Goal: Check status: Check status

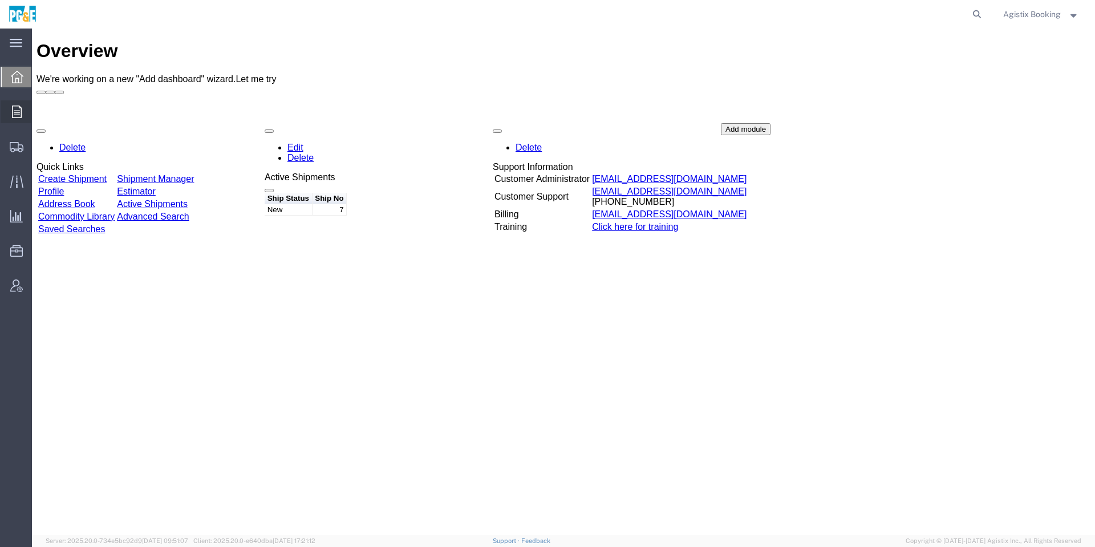
click at [20, 108] on icon at bounding box center [17, 112] width 10 height 13
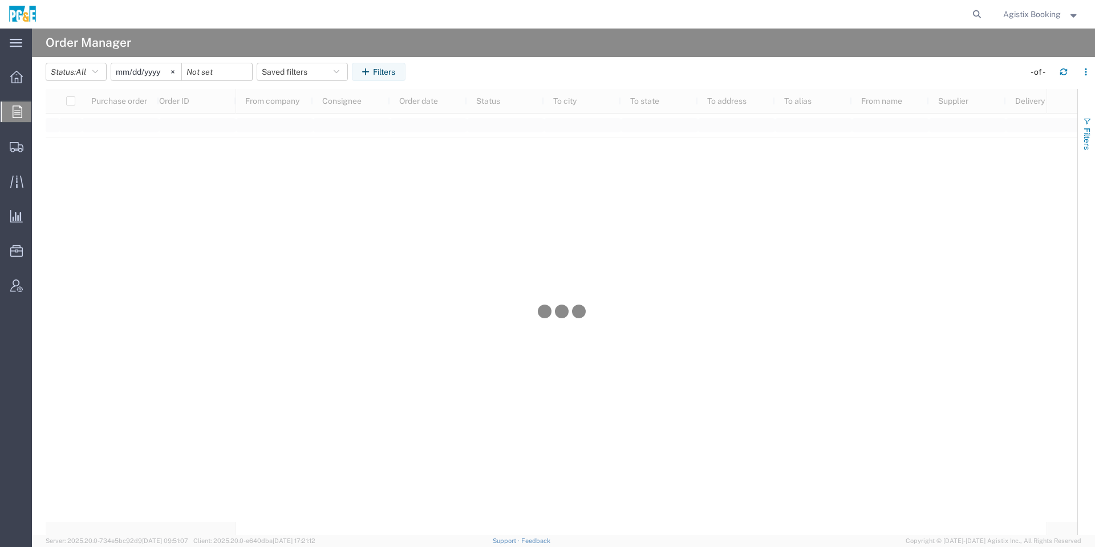
click at [1091, 133] on span "Filters" at bounding box center [1087, 139] width 9 height 22
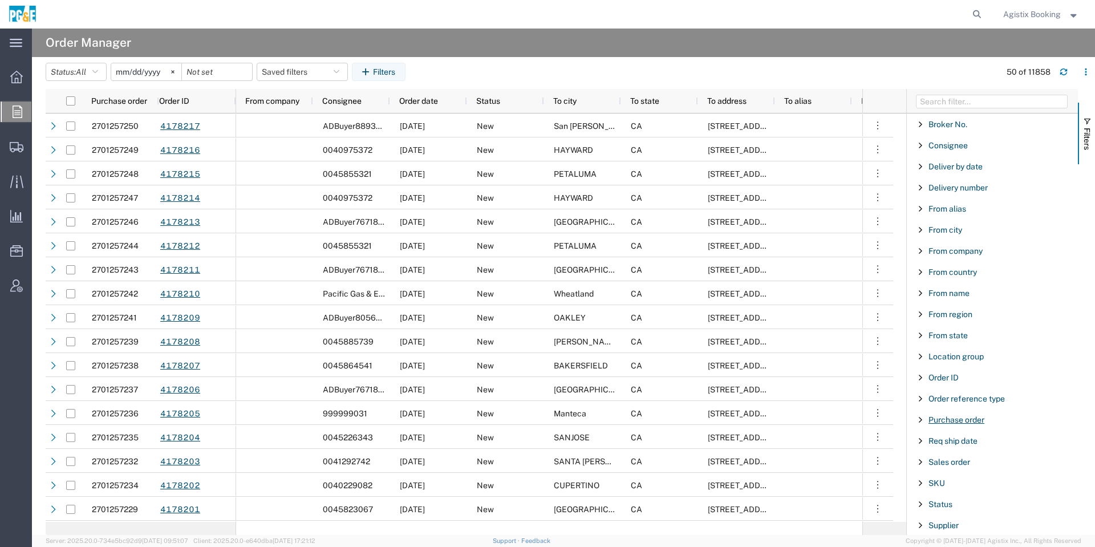
click at [952, 424] on span "Purchase order" at bounding box center [957, 419] width 56 height 9
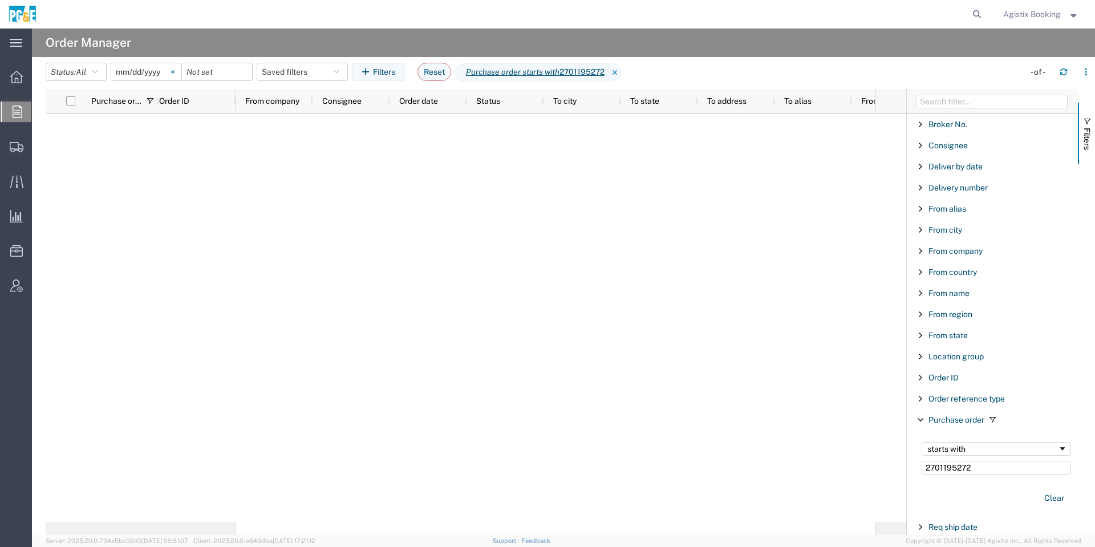
type input "2701195272"
click at [181, 70] on svg-icon at bounding box center [172, 71] width 17 height 17
click at [169, 74] on input "date" at bounding box center [146, 71] width 70 height 17
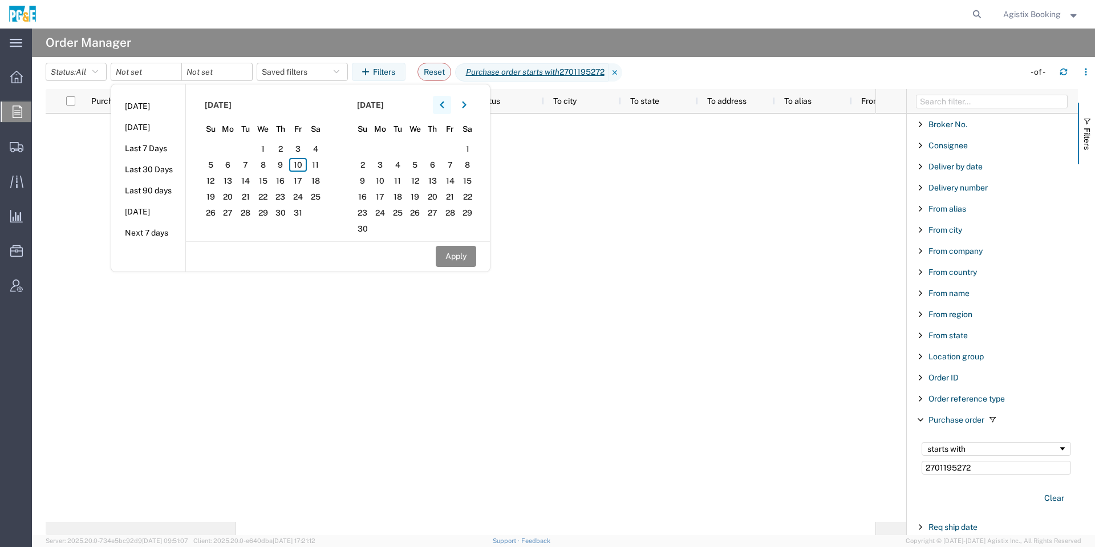
click at [444, 107] on icon "button" at bounding box center [442, 105] width 4 height 7
click at [444, 102] on icon "button" at bounding box center [442, 105] width 5 height 8
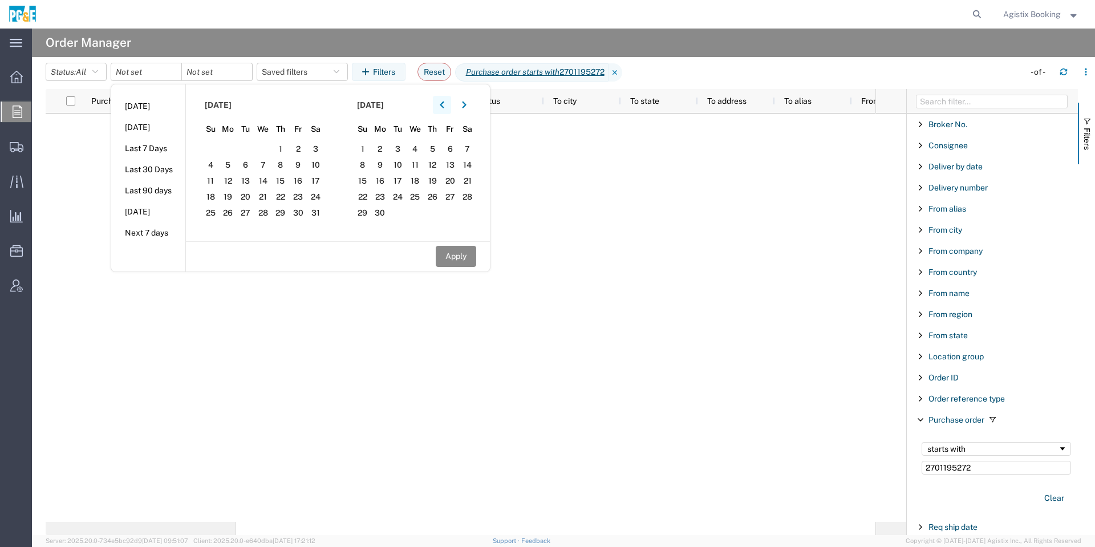
click at [444, 102] on icon "button" at bounding box center [442, 105] width 5 height 8
click at [249, 141] on section "[DATE] Su Mo Tu We Th Fr Sa 30 31 1 2 3 4 5 6 7 8 9 10 11 12 13 14 15 16 17 18 …" at bounding box center [262, 162] width 152 height 157
click at [254, 146] on span "1" at bounding box center [246, 149] width 18 height 14
click at [465, 109] on button "button" at bounding box center [464, 105] width 18 height 18
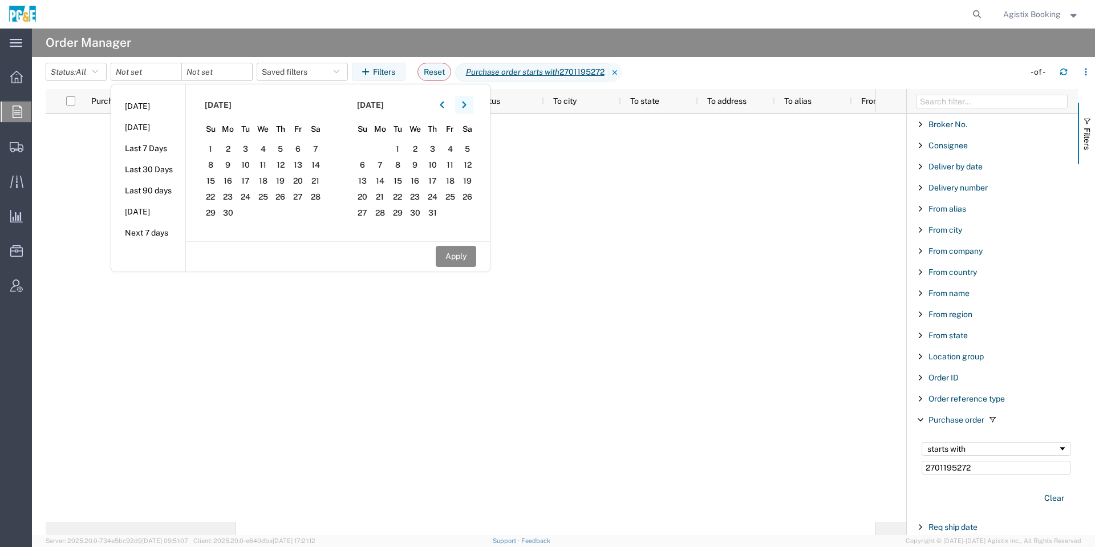
click at [465, 109] on button "button" at bounding box center [464, 105] width 18 height 18
click at [450, 161] on span "10" at bounding box center [451, 165] width 18 height 14
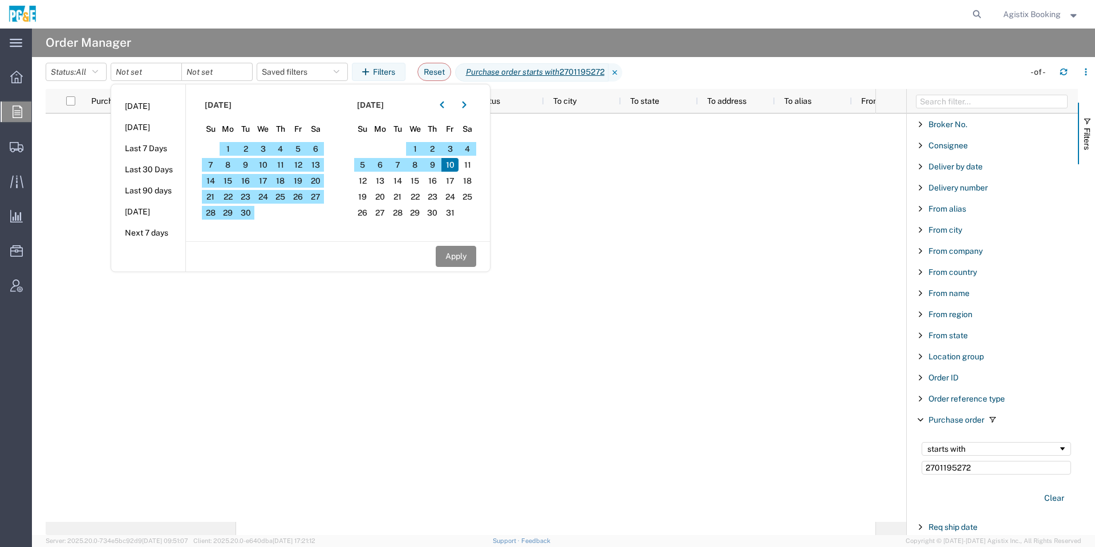
click at [458, 268] on div "Apply" at bounding box center [338, 256] width 304 height 30
click at [462, 258] on button "Apply" at bounding box center [456, 256] width 41 height 21
type input "[DATE]"
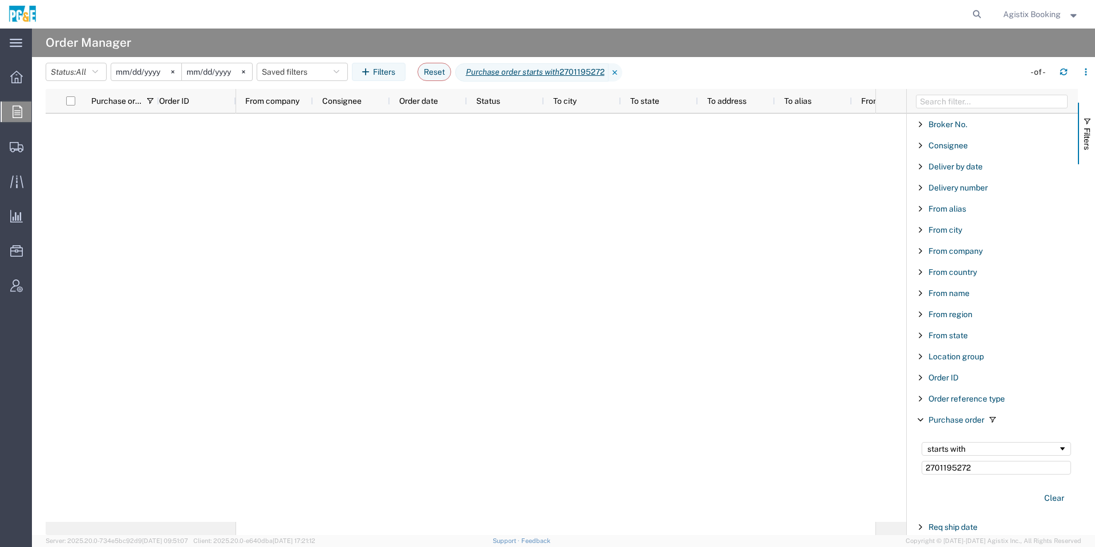
click at [158, 71] on input "[DATE]" at bounding box center [146, 71] width 70 height 17
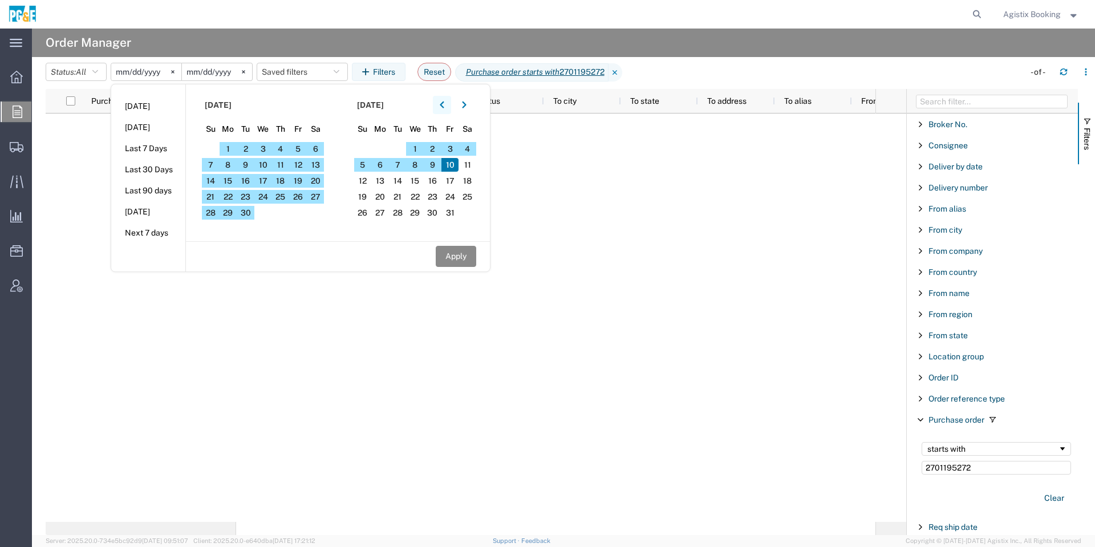
click at [451, 100] on button "button" at bounding box center [442, 105] width 18 height 18
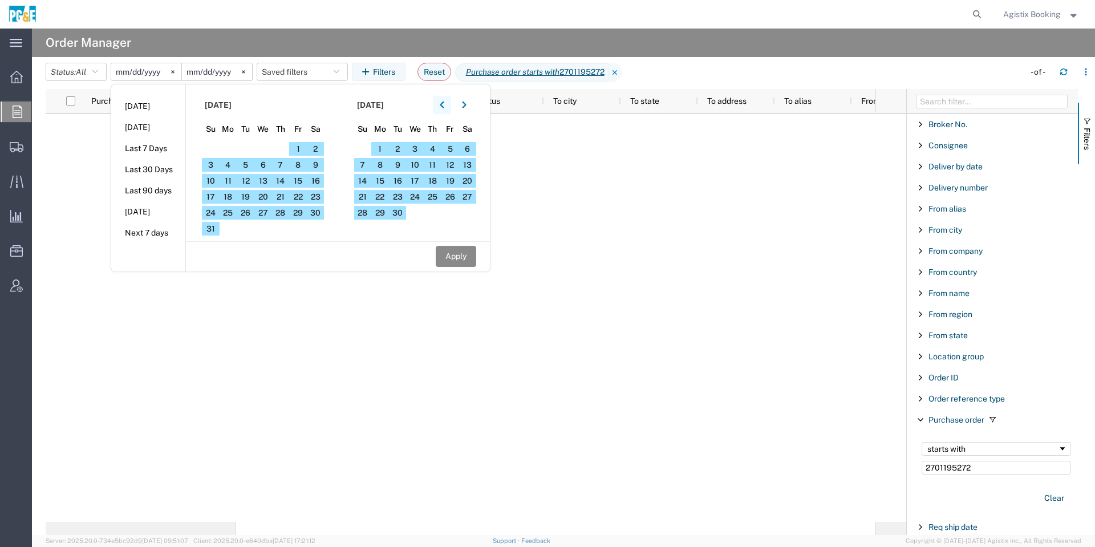
click at [451, 100] on button "button" at bounding box center [442, 105] width 18 height 18
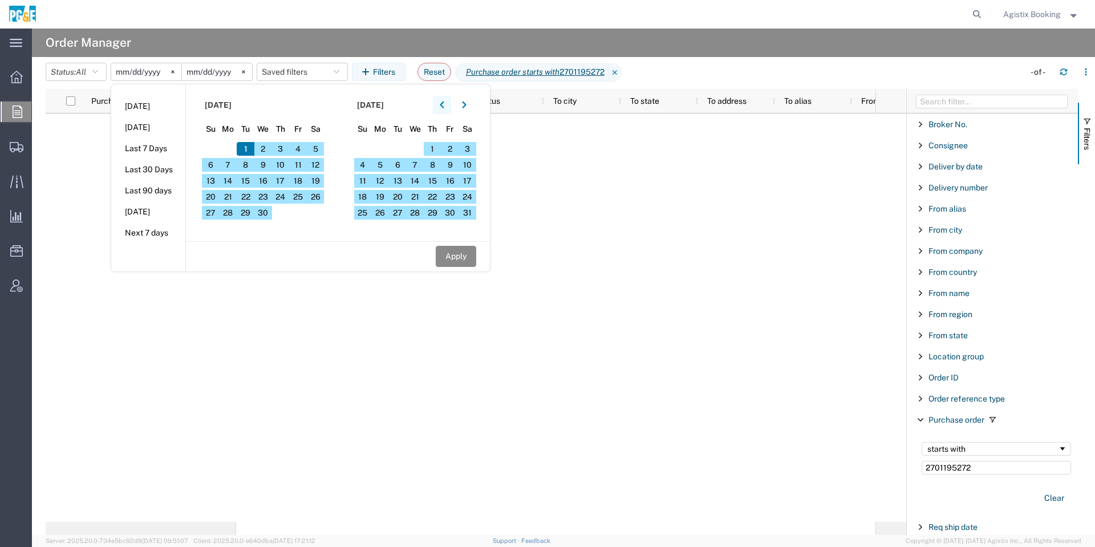
click at [451, 100] on button "button" at bounding box center [442, 105] width 18 height 18
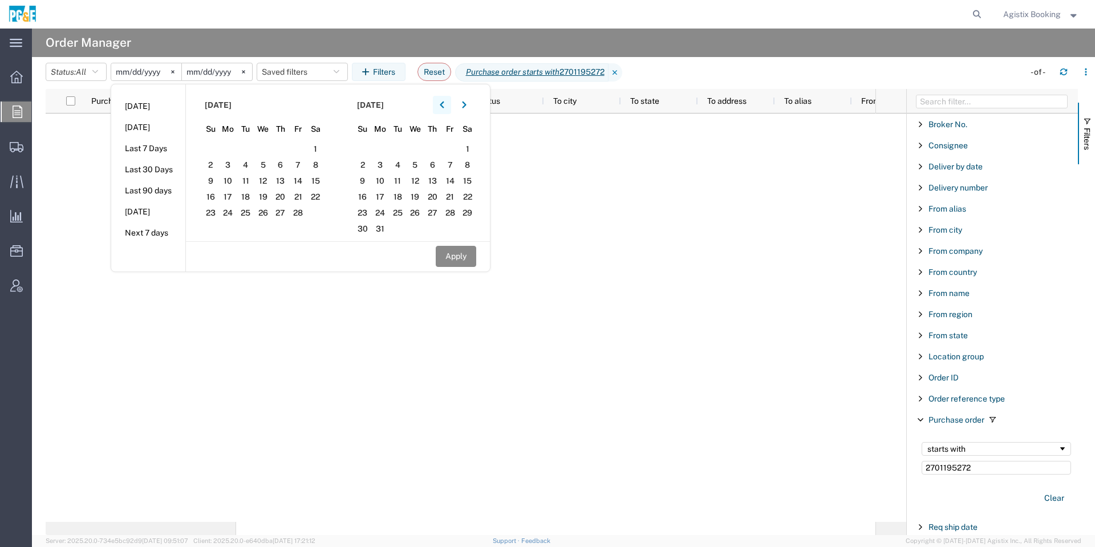
click at [451, 100] on button "button" at bounding box center [442, 105] width 18 height 18
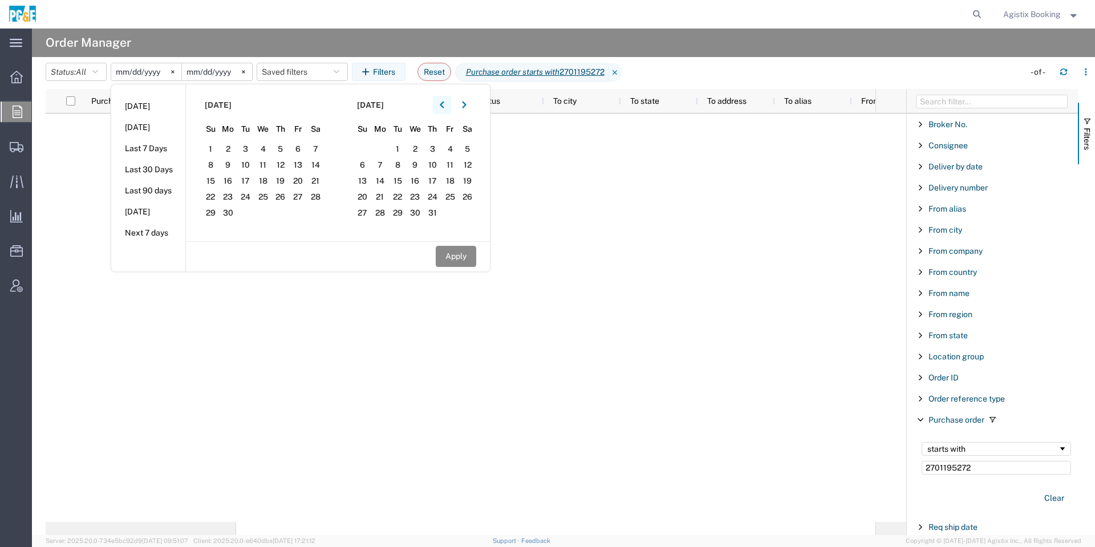
click at [451, 100] on button "button" at bounding box center [442, 105] width 18 height 18
click at [241, 149] on span "2" at bounding box center [246, 149] width 18 height 14
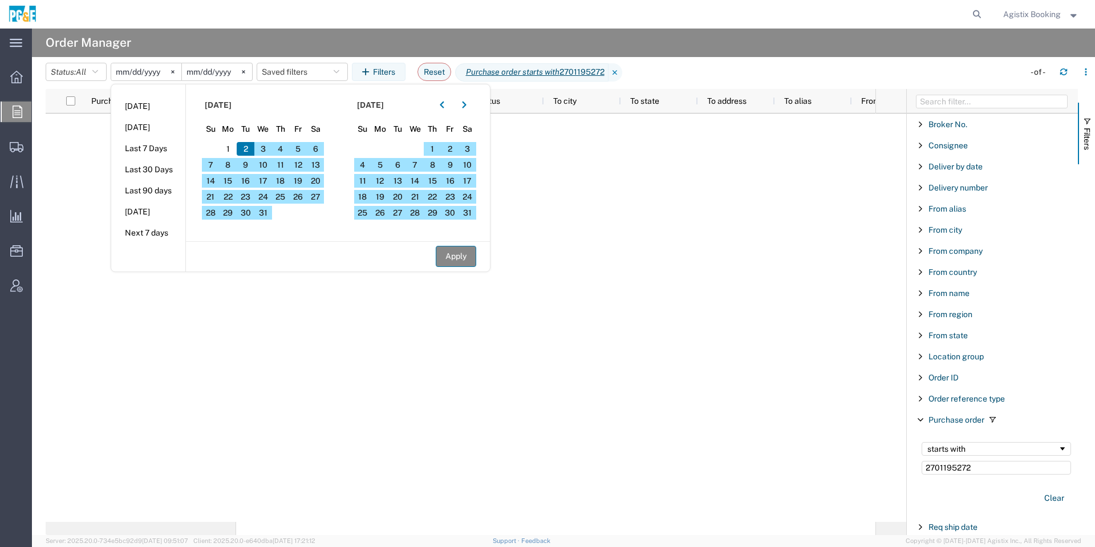
click at [468, 259] on button "Apply" at bounding box center [456, 256] width 41 height 21
type input "[DATE]"
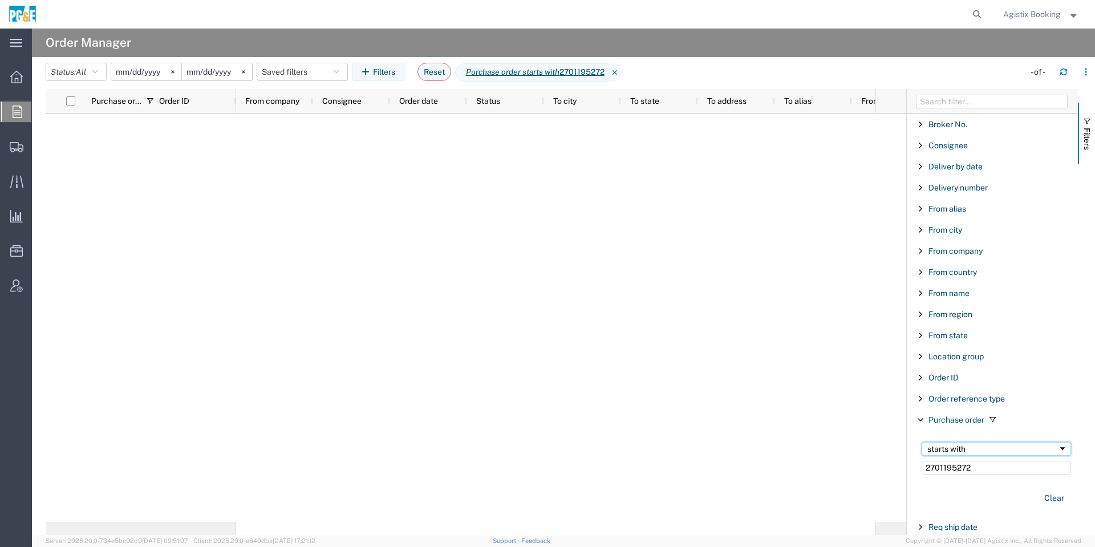
click at [975, 448] on div "starts with" at bounding box center [993, 448] width 131 height 9
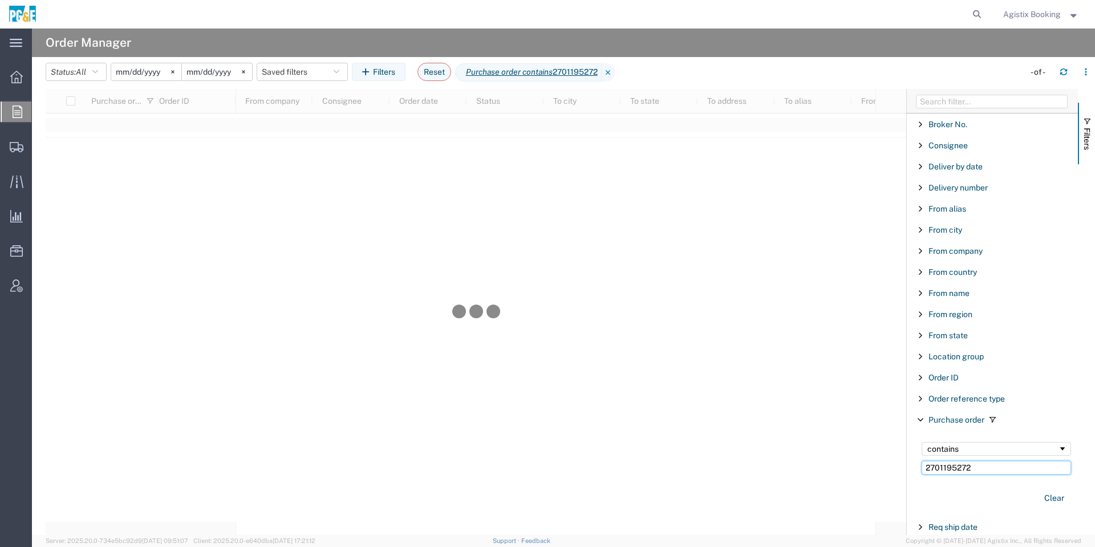
click at [1001, 462] on input "2701195272" at bounding box center [996, 468] width 149 height 14
type input "2701195272"
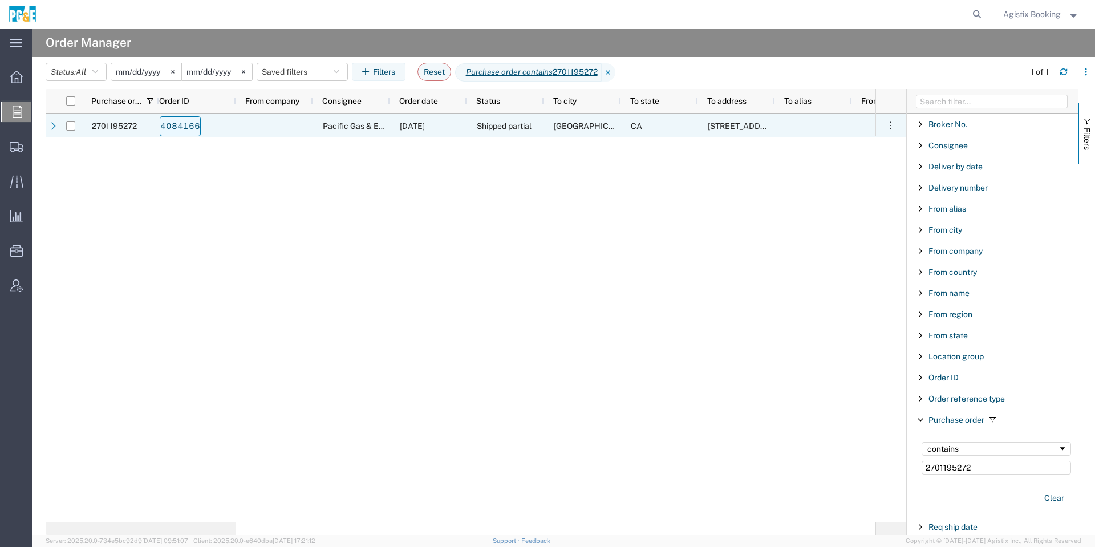
click at [188, 122] on link "4084166" at bounding box center [180, 126] width 41 height 20
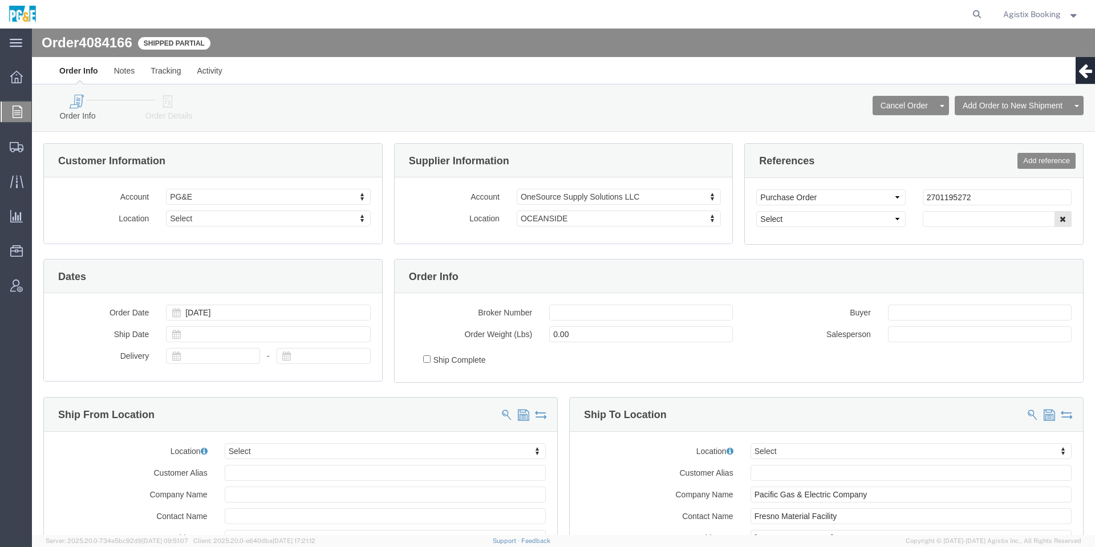
select select
click icon
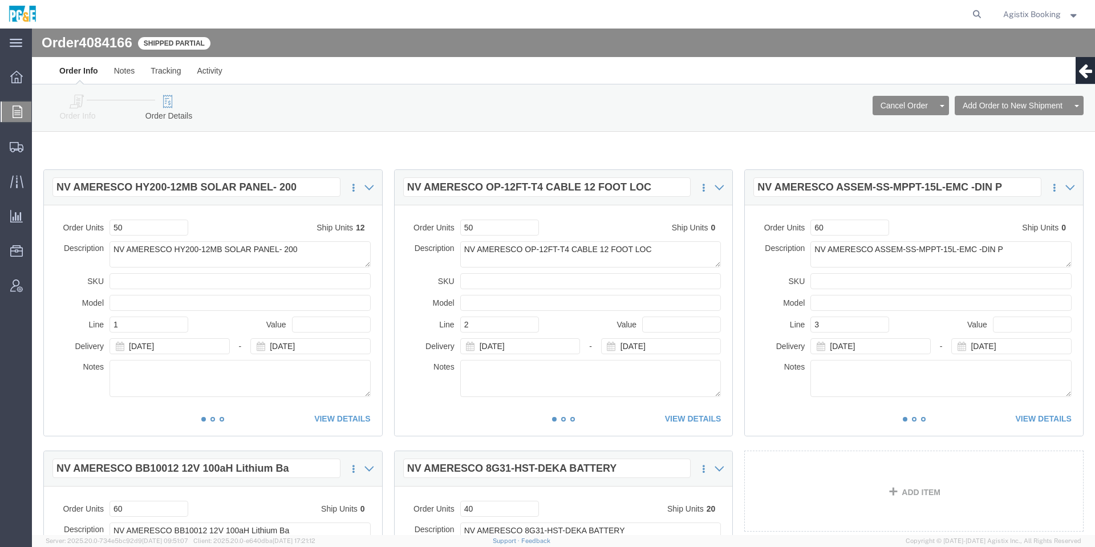
click link "Order Info"
